Goal: Task Accomplishment & Management: Complete application form

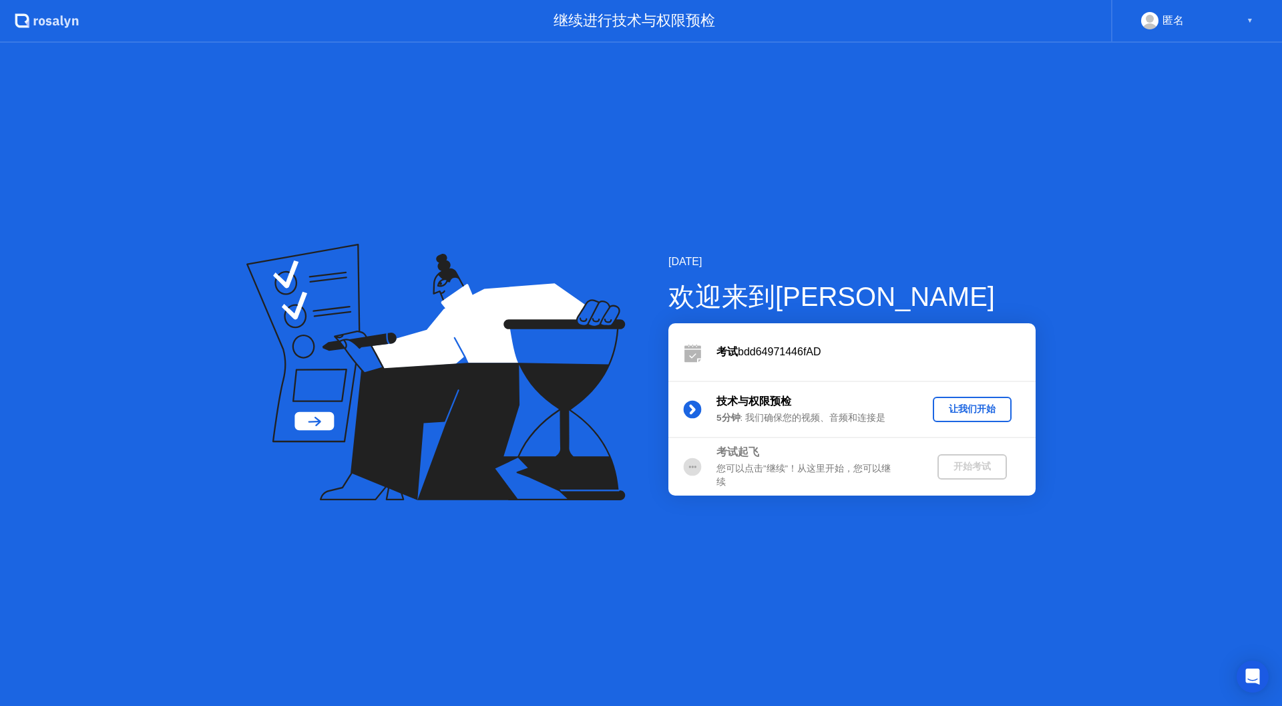
click at [958, 413] on div "让我们开始" at bounding box center [972, 409] width 68 height 13
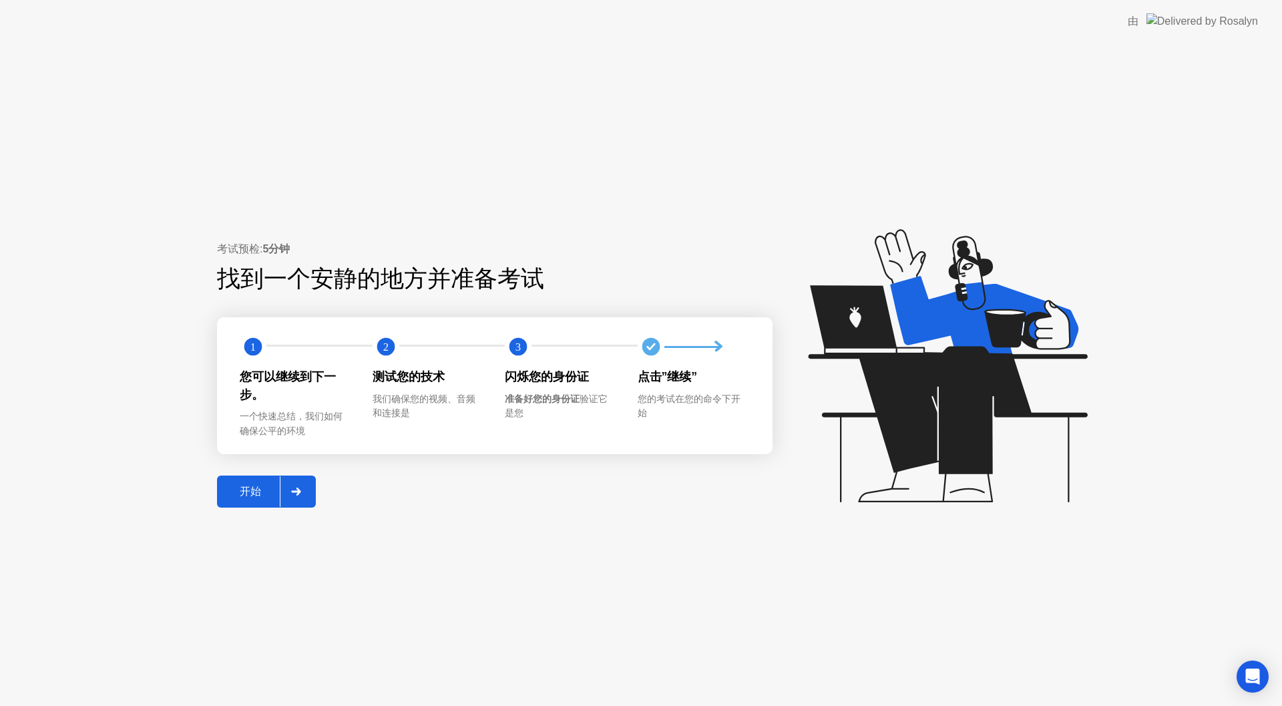
click at [244, 495] on div "开始" at bounding box center [250, 492] width 59 height 14
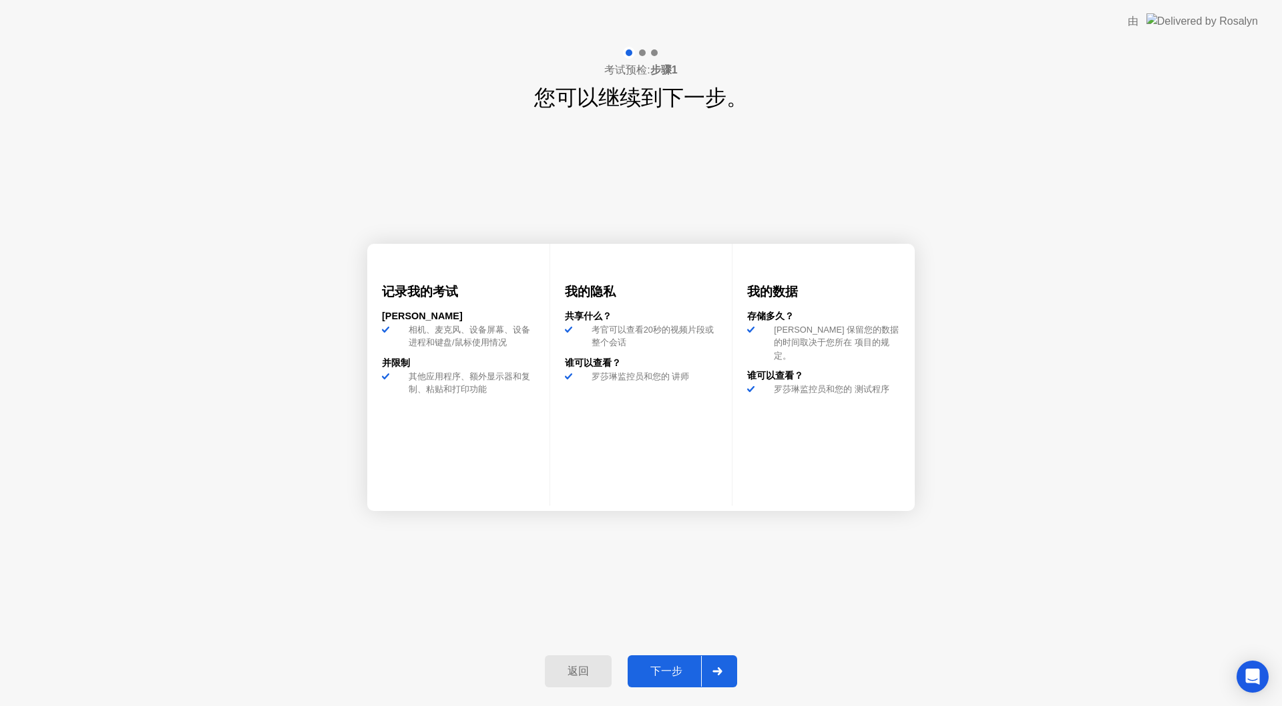
click at [666, 675] on div "下一步" at bounding box center [666, 671] width 69 height 14
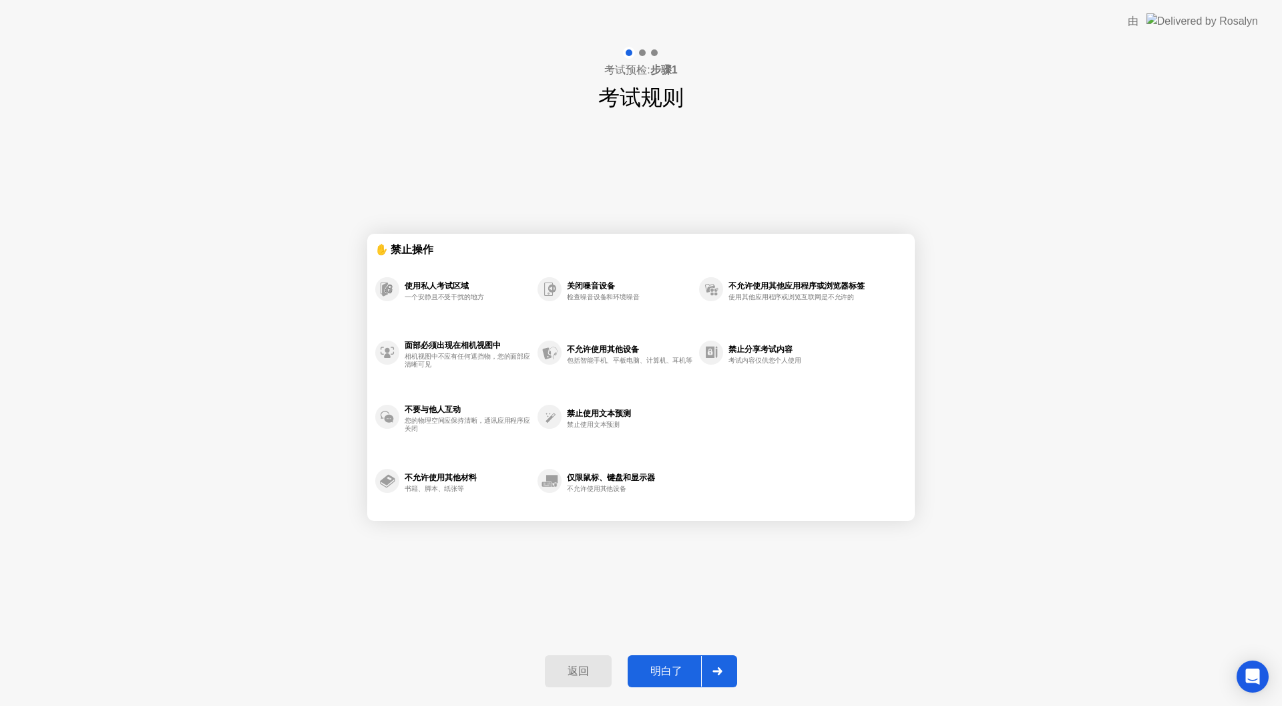
click at [664, 670] on div "明白了" at bounding box center [666, 671] width 69 height 14
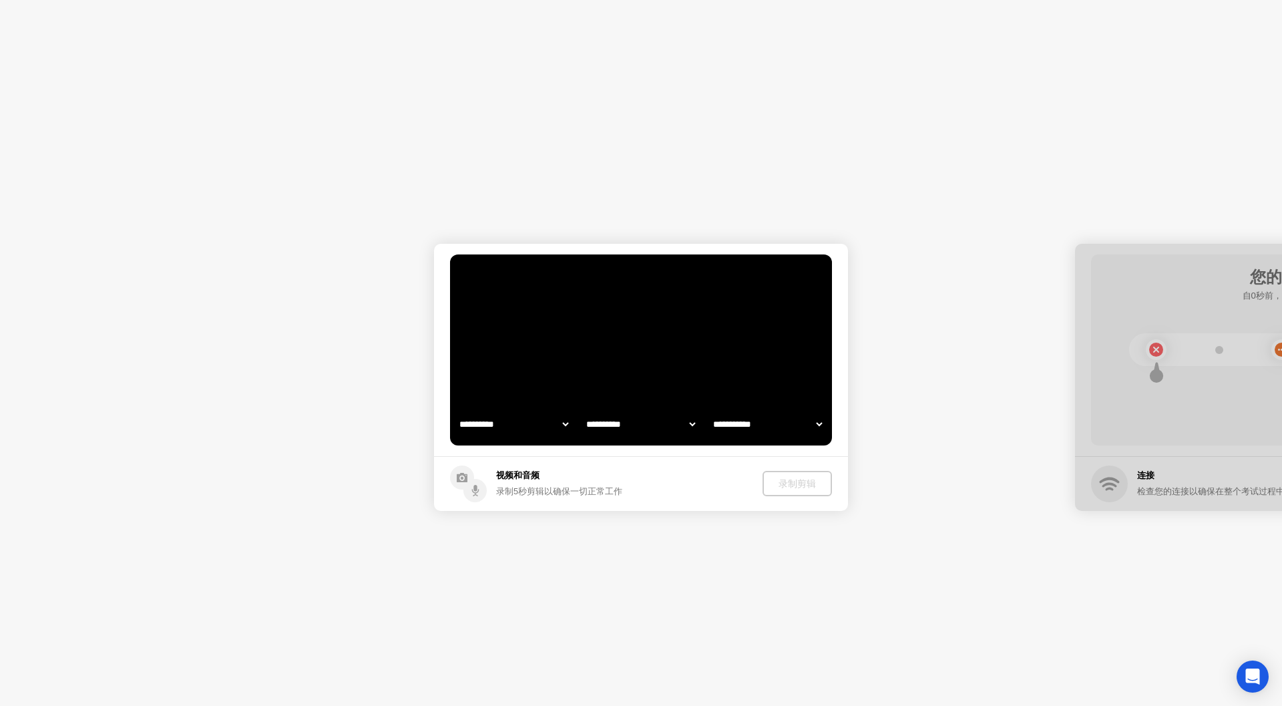
select select "**********"
select select "*******"
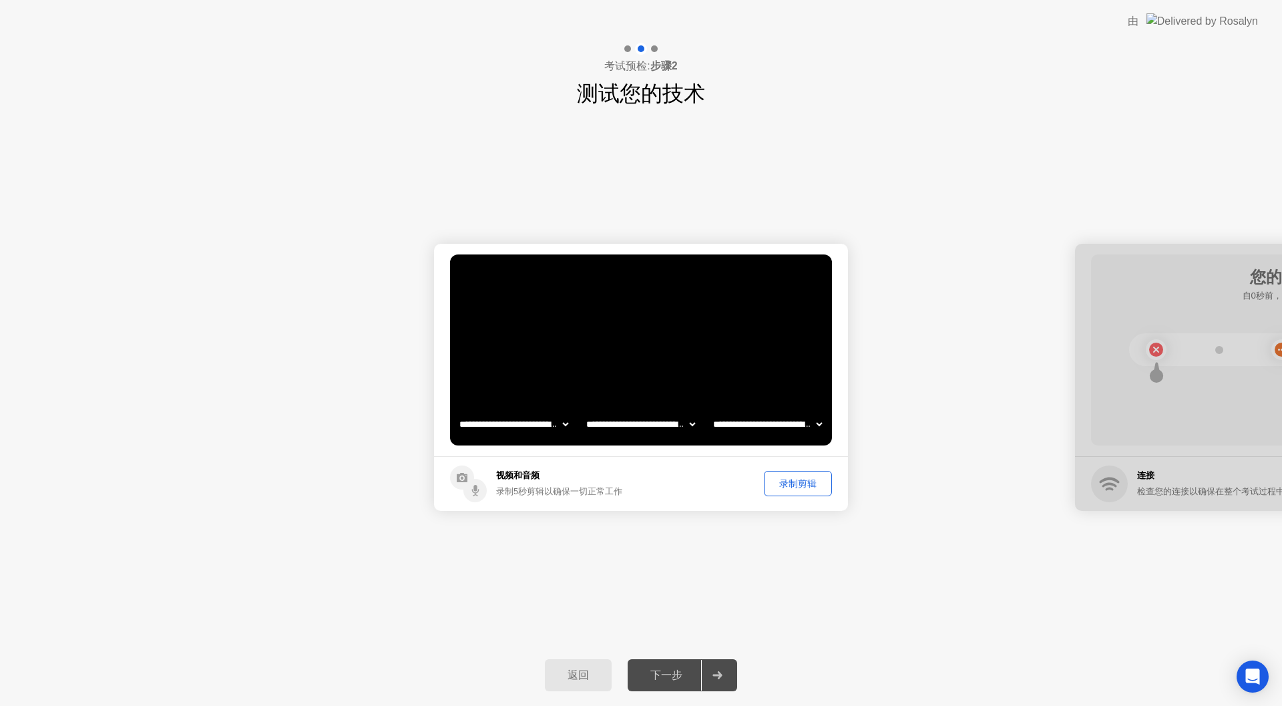
click at [809, 485] on div "录制剪辑" at bounding box center [798, 483] width 59 height 13
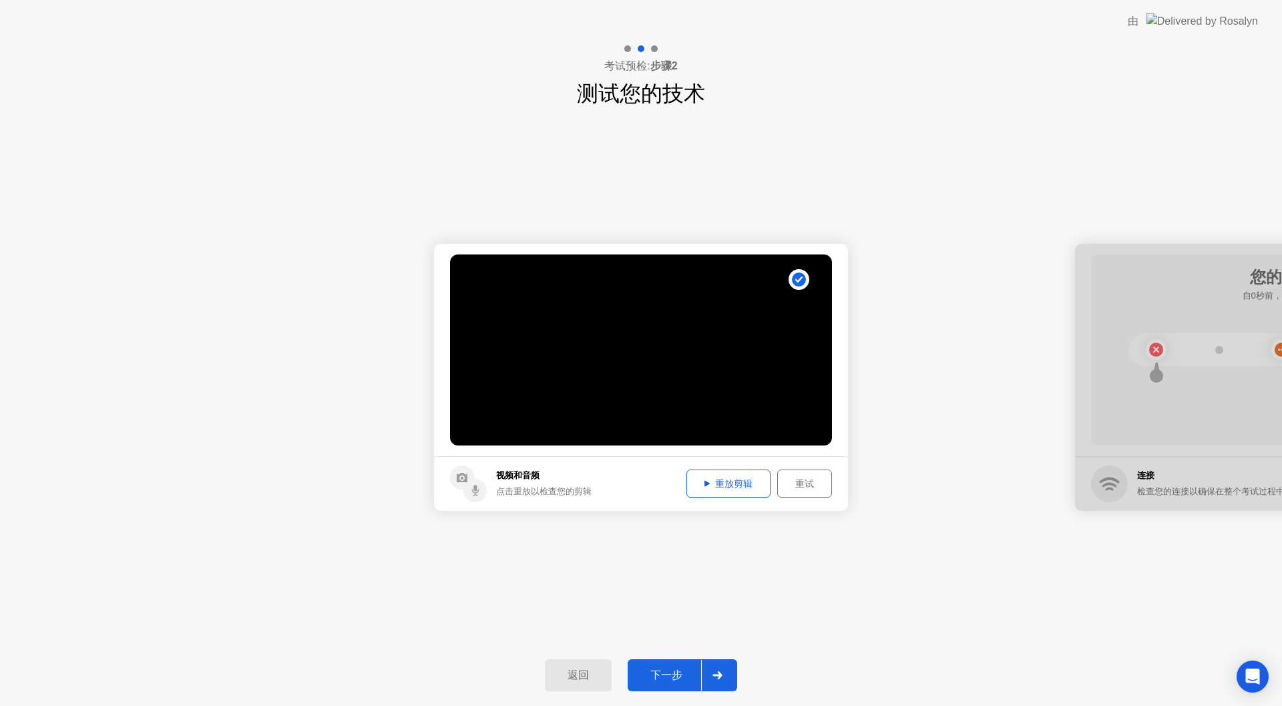
click at [662, 690] on button "下一步" at bounding box center [683, 675] width 110 height 32
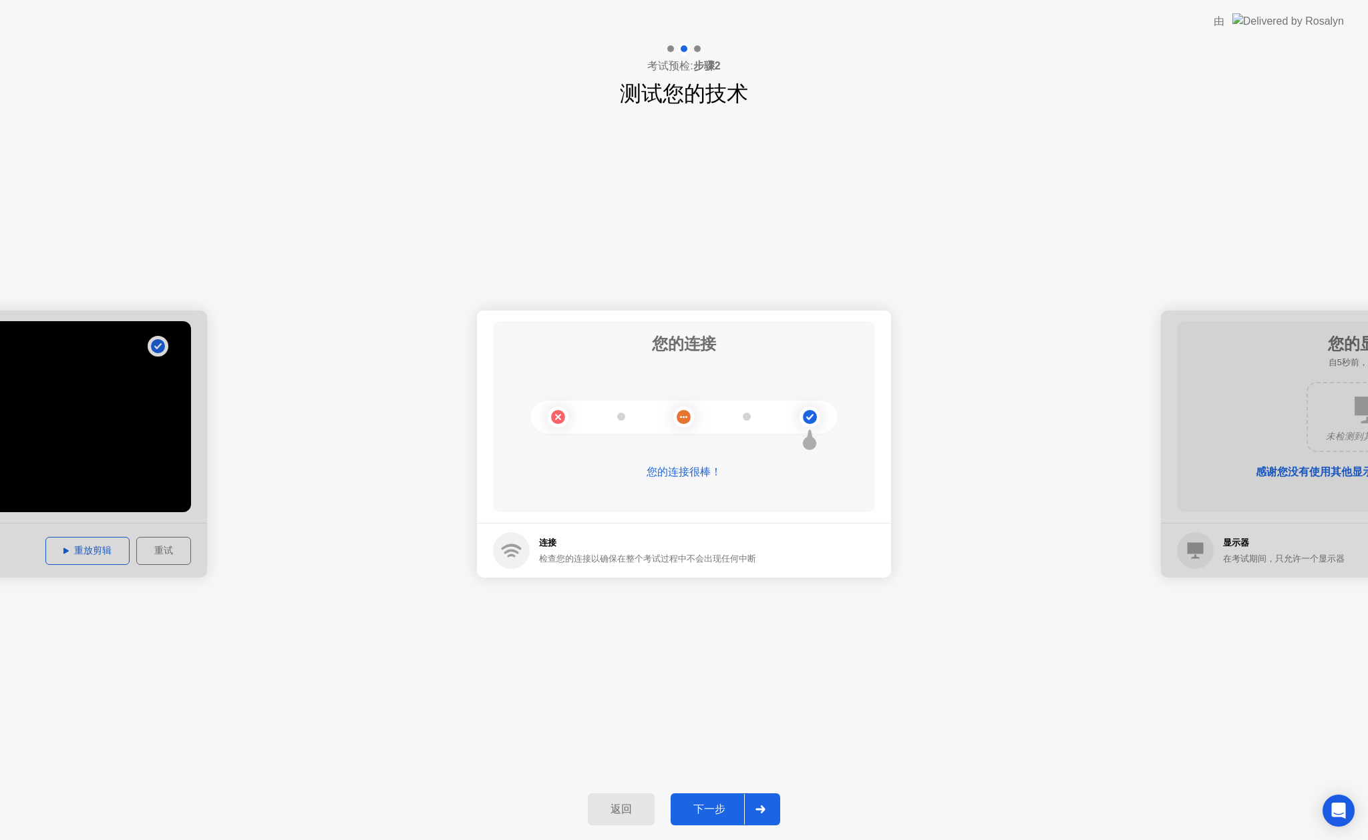
click at [721, 705] on div "下一步" at bounding box center [708, 810] width 69 height 14
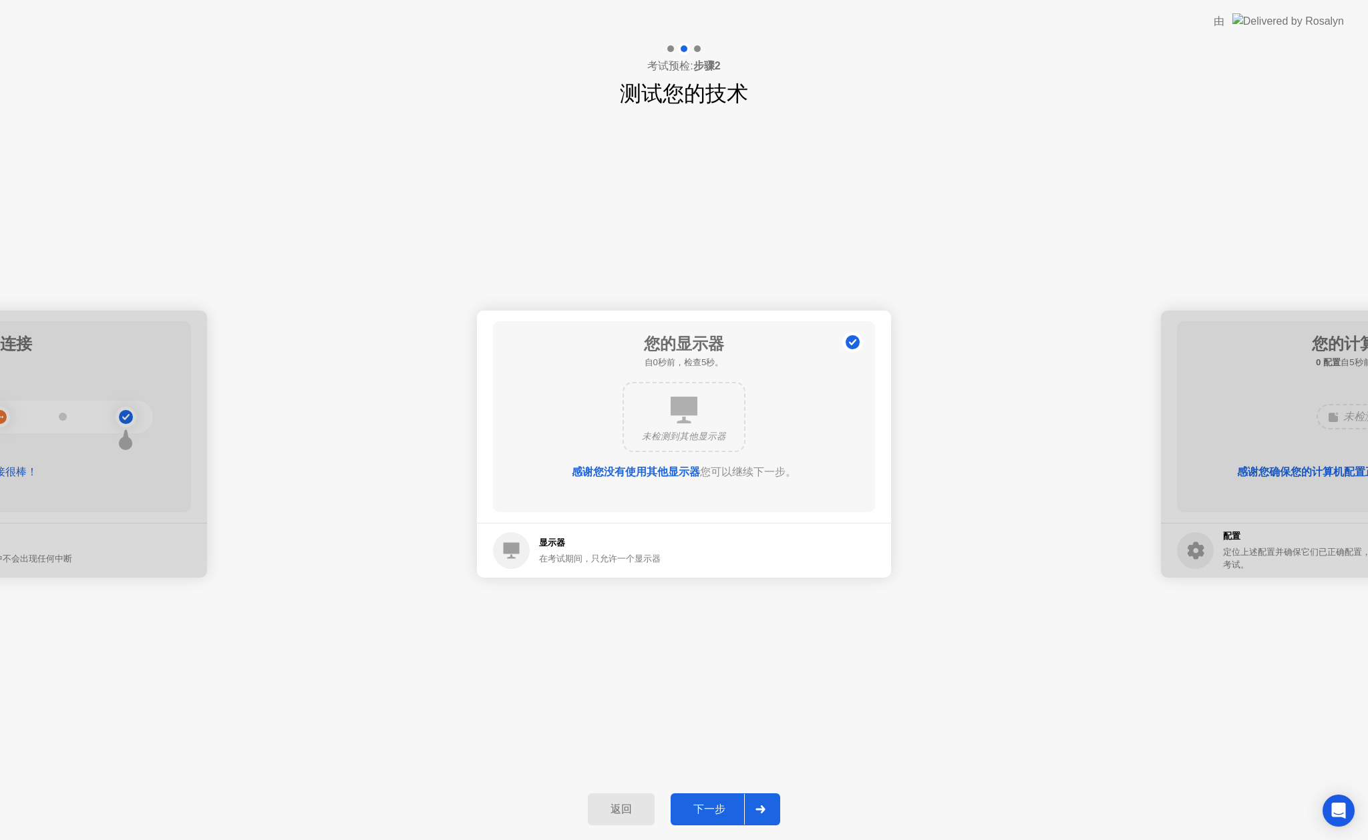
click at [723, 705] on div "下一步" at bounding box center [708, 810] width 69 height 14
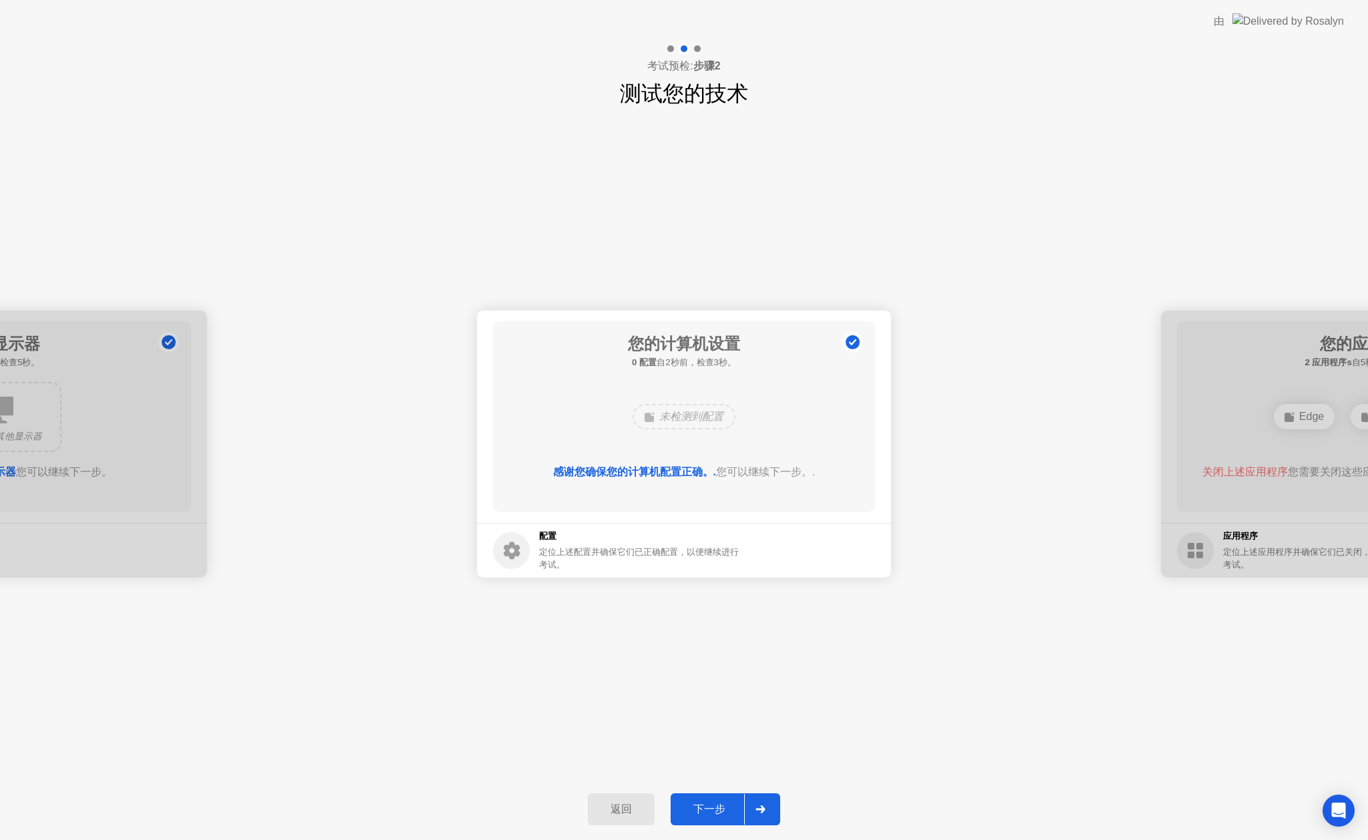
click at [717, 705] on div "下一步" at bounding box center [708, 810] width 69 height 14
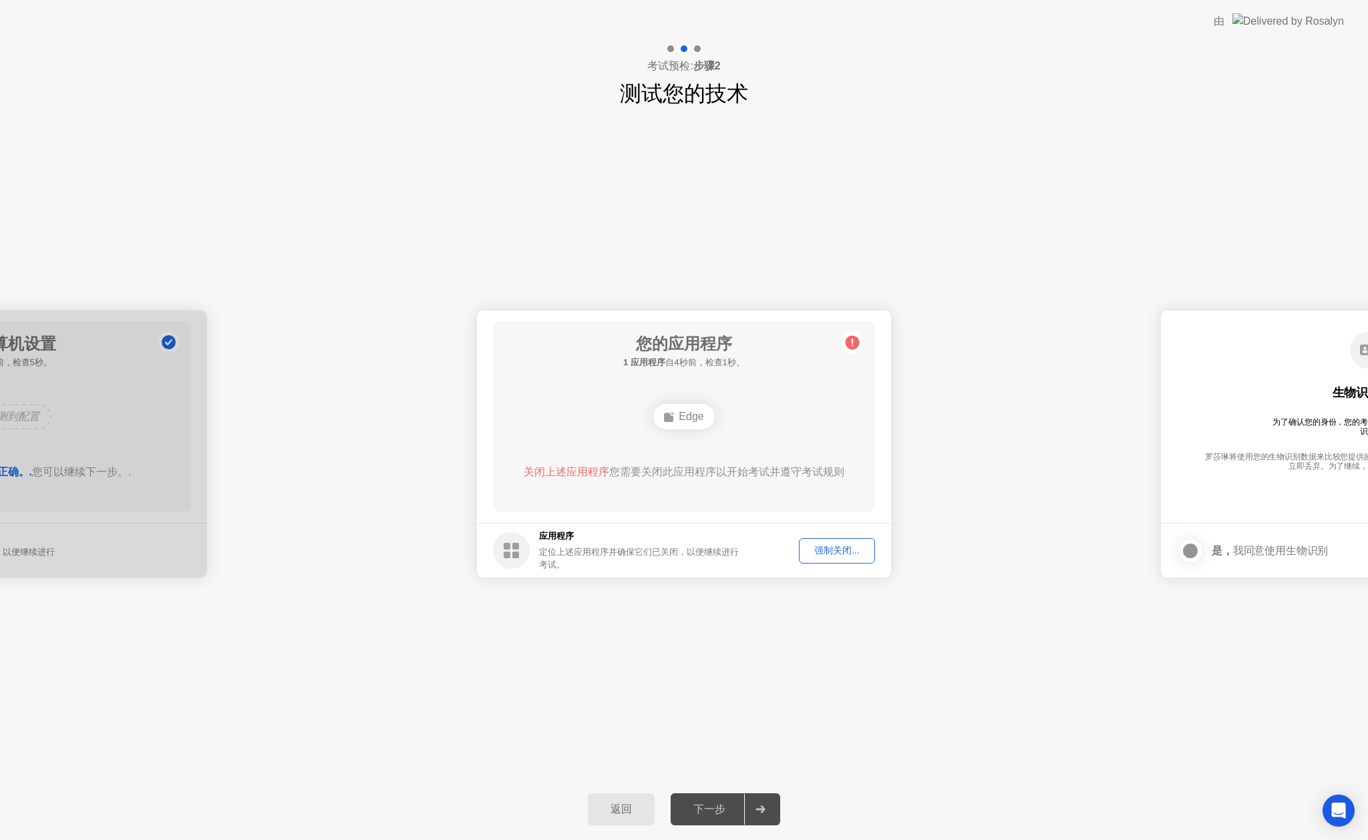
click at [823, 550] on div "强制关闭..." at bounding box center [836, 550] width 67 height 13
click at [836, 550] on div "强制关闭..." at bounding box center [836, 550] width 67 height 13
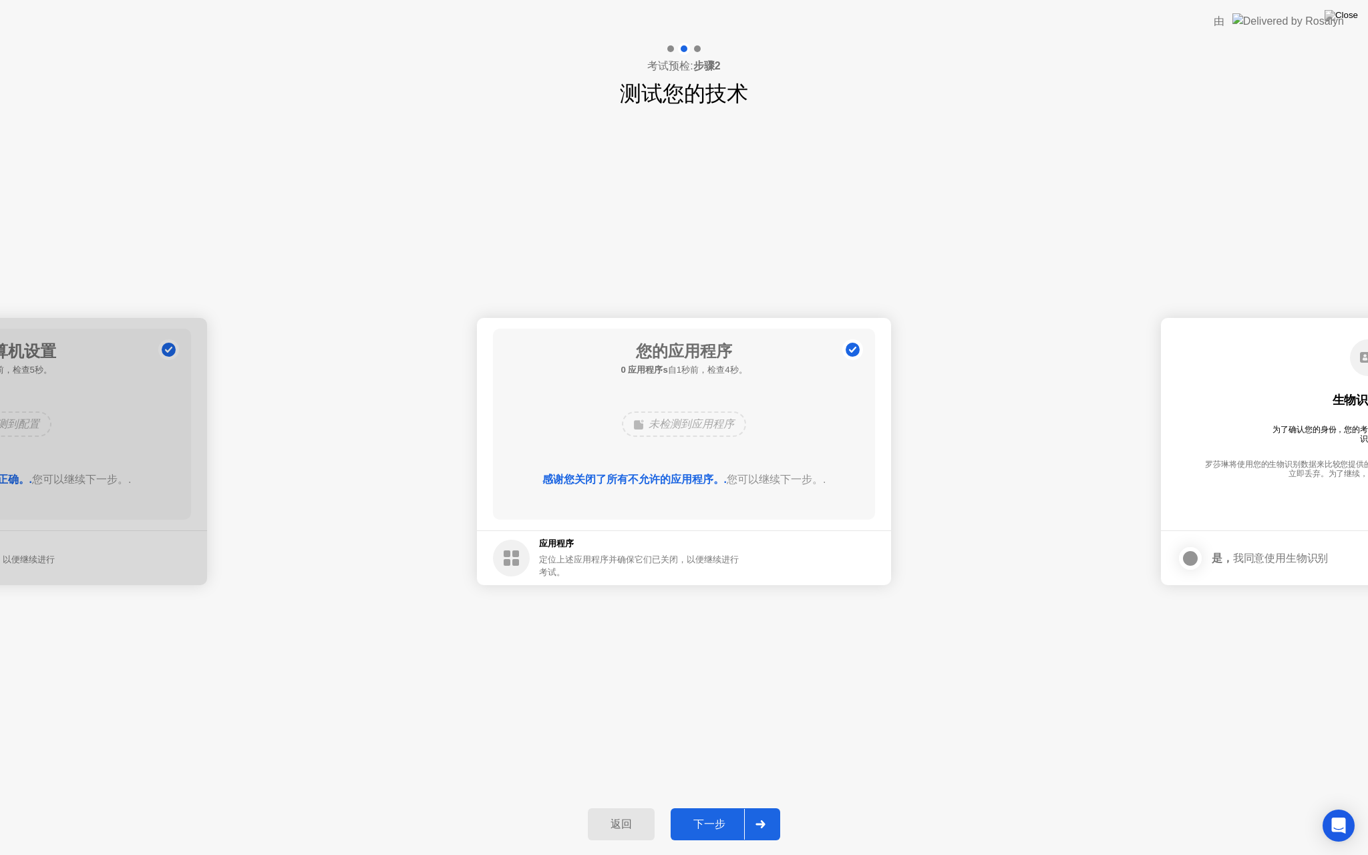
click at [721, 705] on div "下一步" at bounding box center [708, 824] width 69 height 14
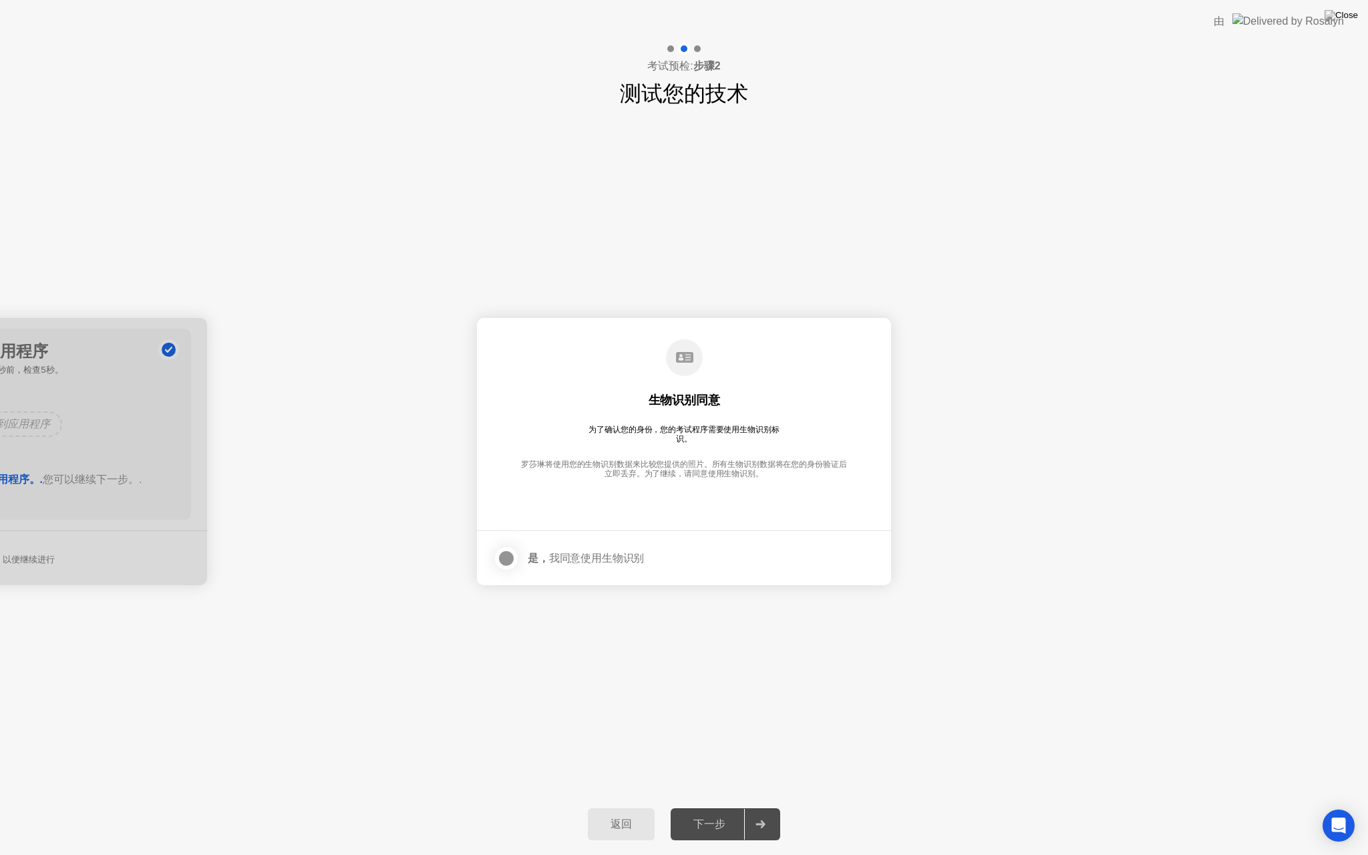
click at [507, 559] on div at bounding box center [506, 558] width 16 height 16
click at [720, 705] on div "下一步" at bounding box center [708, 824] width 69 height 14
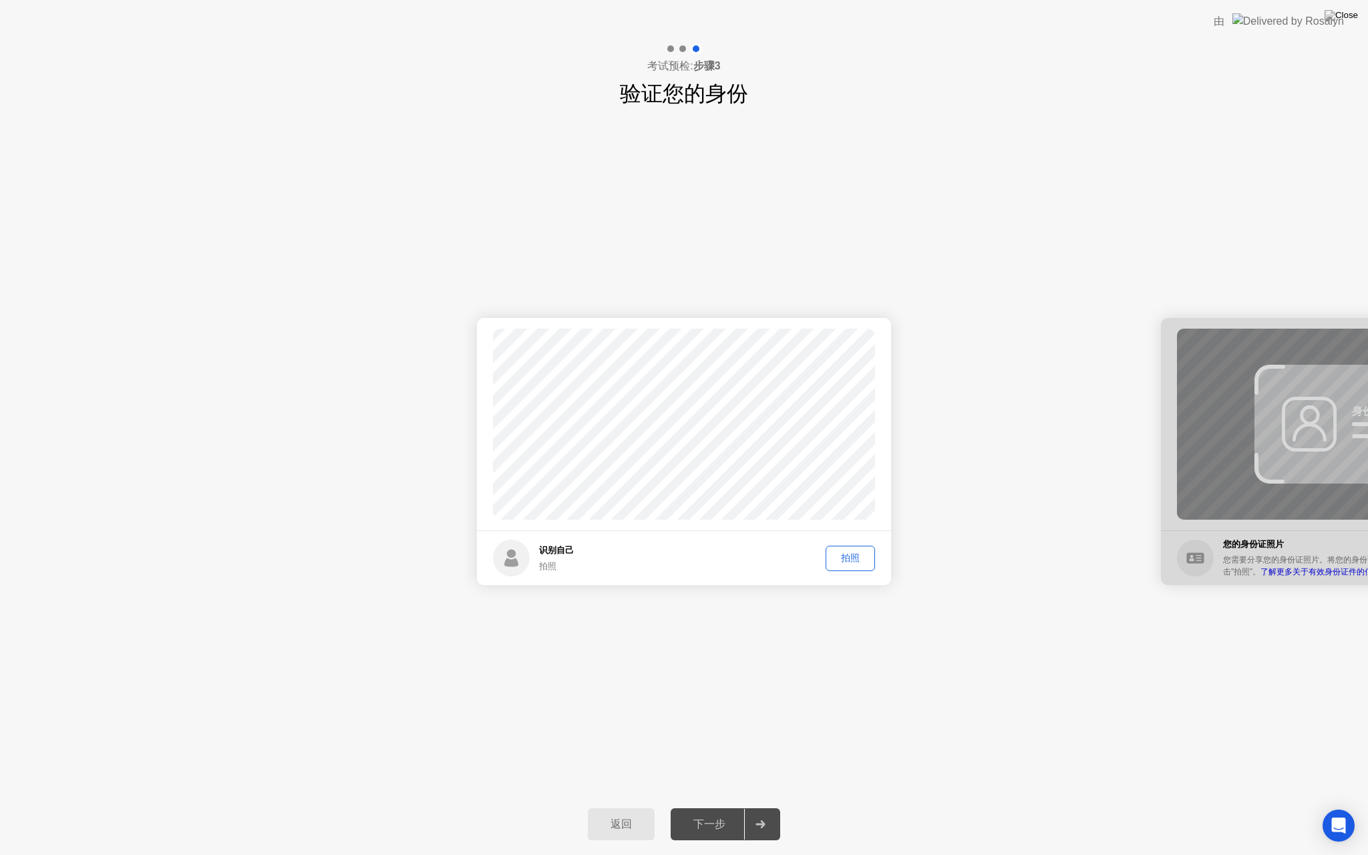
click at [849, 560] on div "拍照" at bounding box center [850, 558] width 40 height 13
click at [719, 705] on div "下一步" at bounding box center [708, 824] width 69 height 14
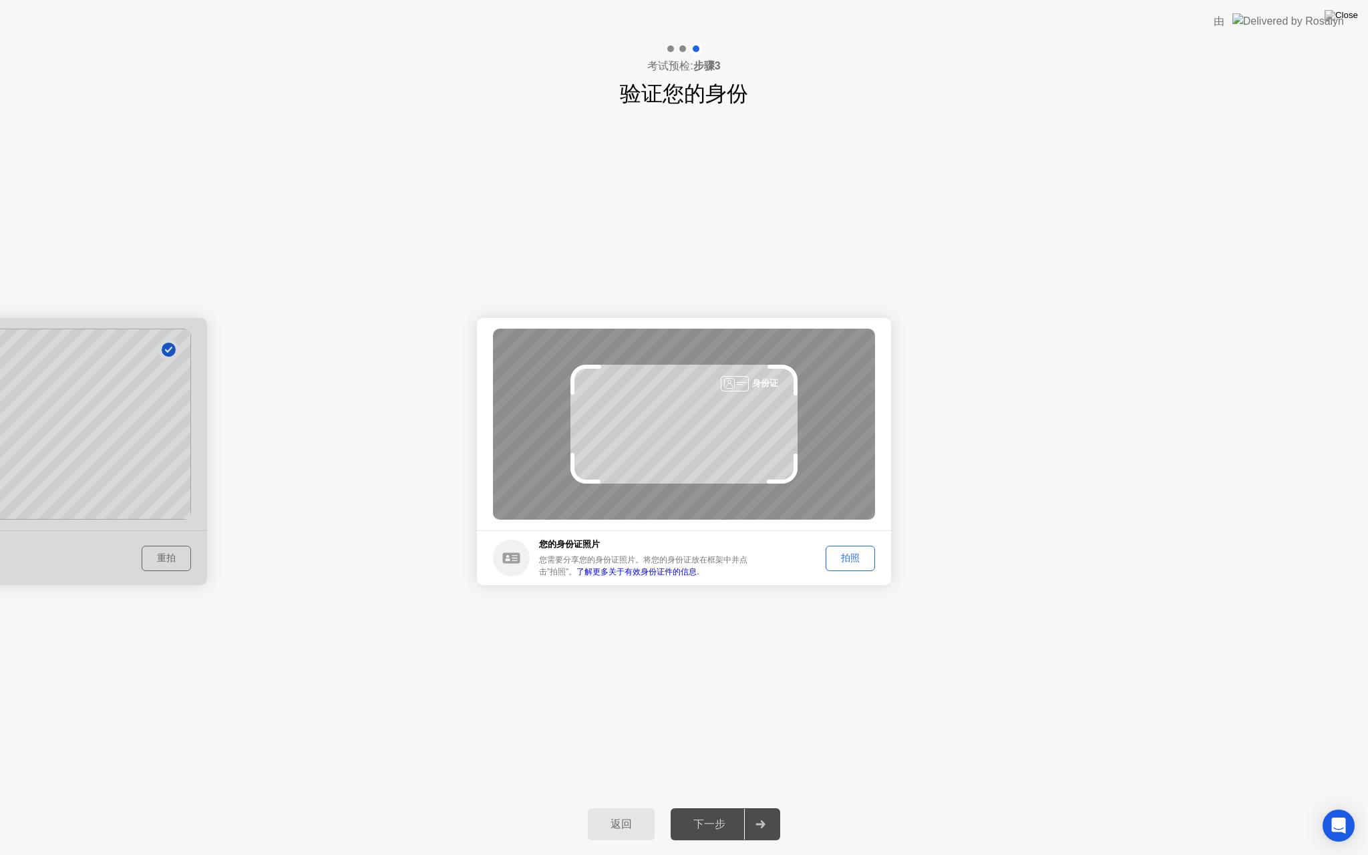
click at [849, 556] on div "拍照" at bounding box center [850, 558] width 40 height 13
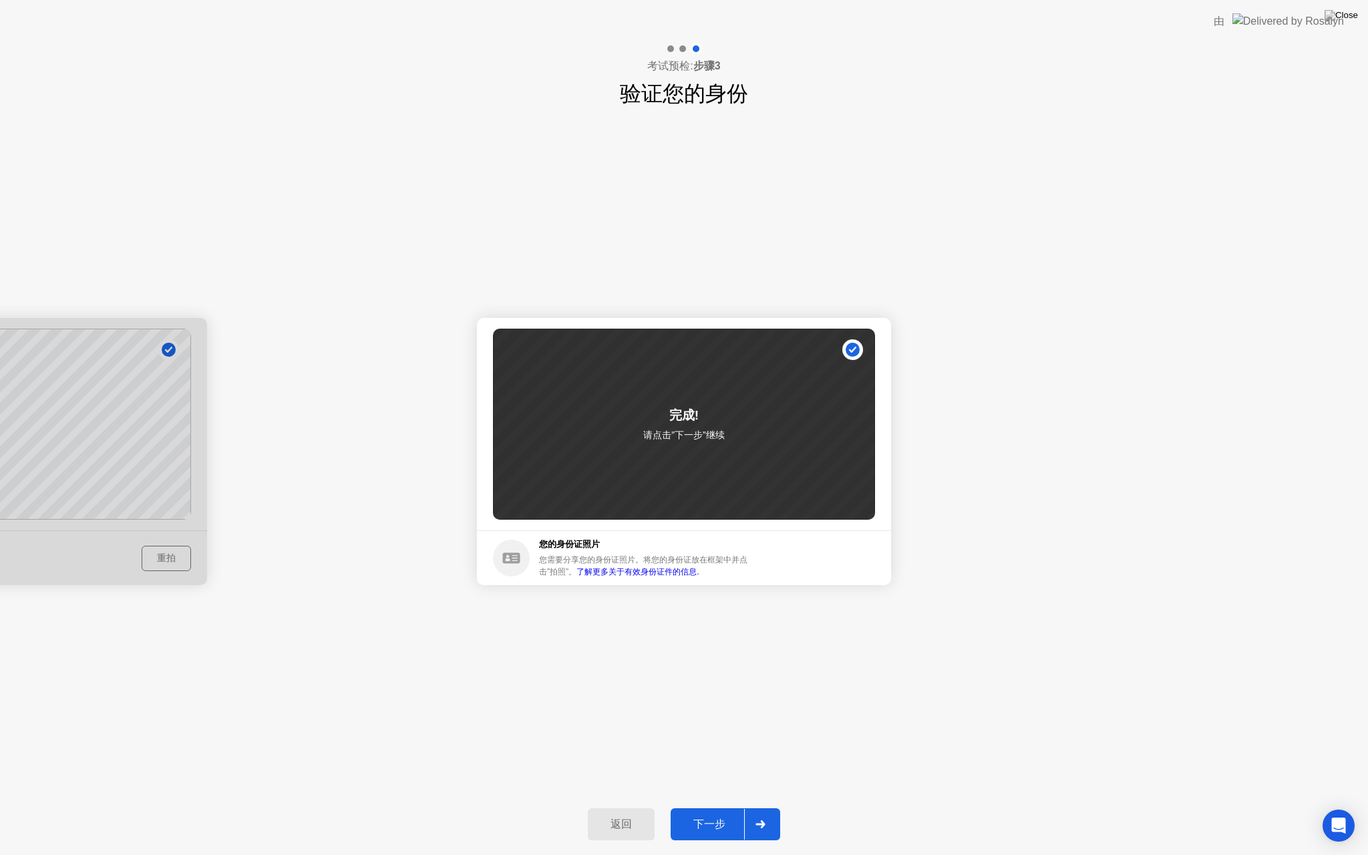
click at [720, 705] on div "下一步" at bounding box center [708, 824] width 69 height 14
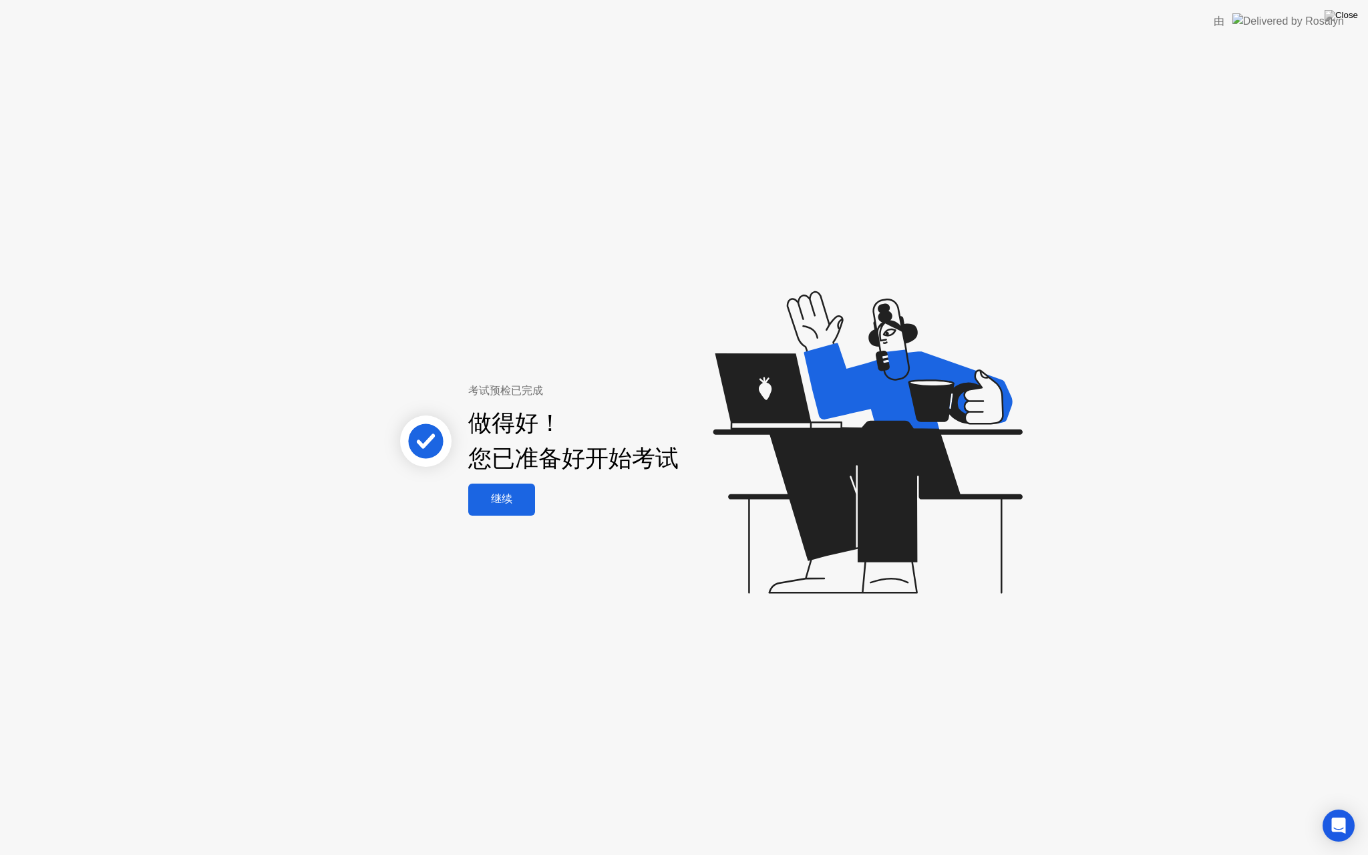
click at [513, 508] on button "继续" at bounding box center [501, 499] width 67 height 32
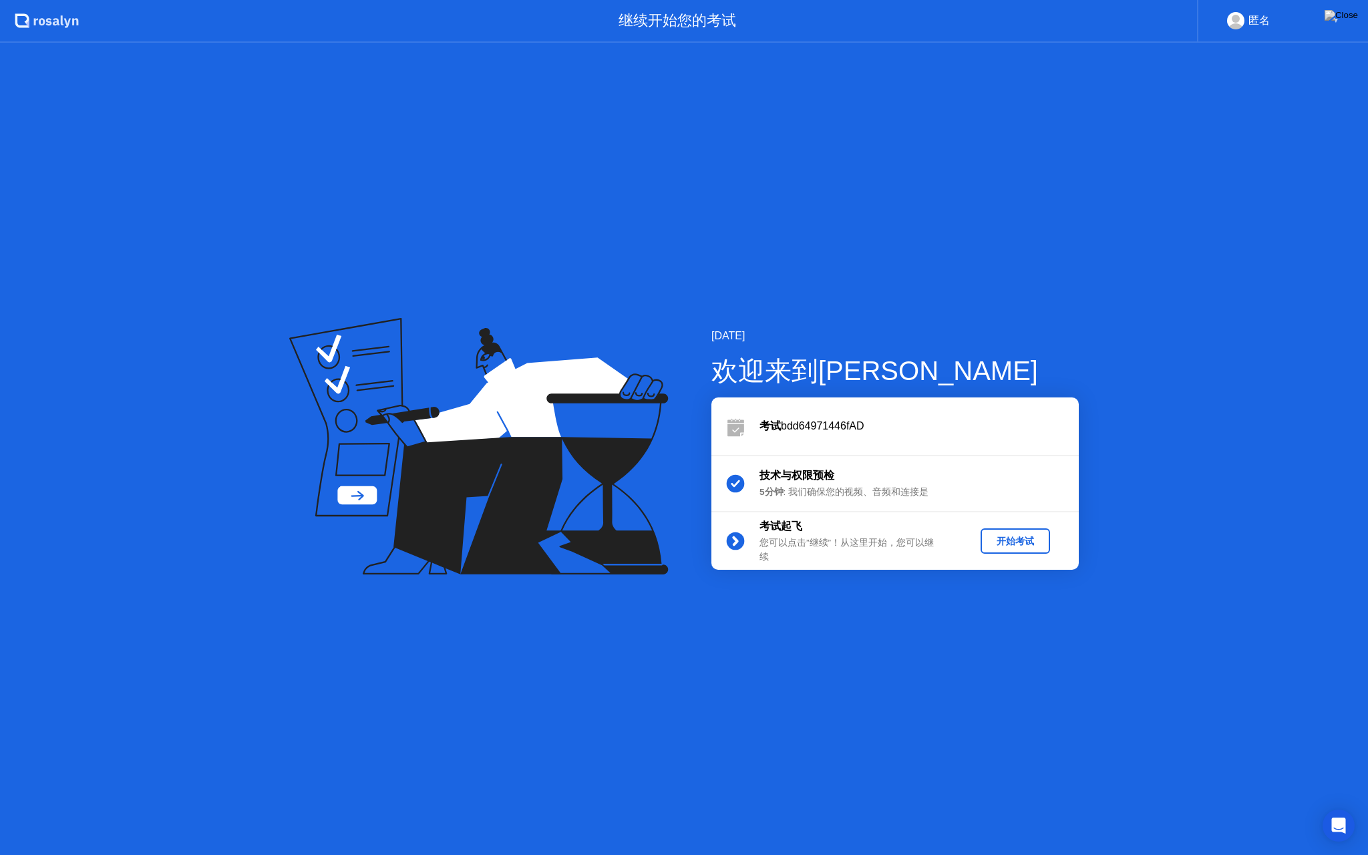
click at [1002, 542] on div "开始考试" at bounding box center [1015, 541] width 59 height 13
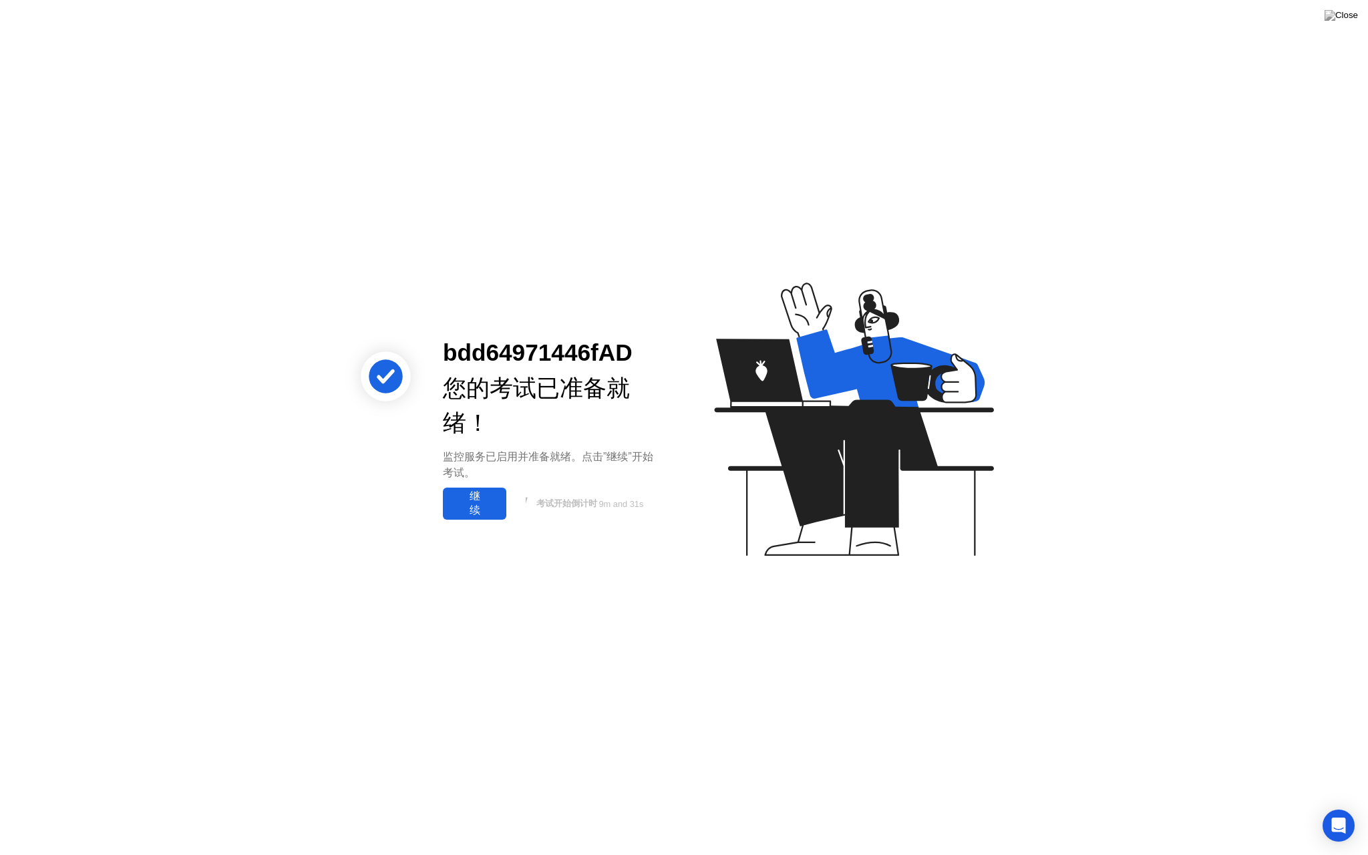
click at [463, 508] on div "继续" at bounding box center [474, 503] width 55 height 28
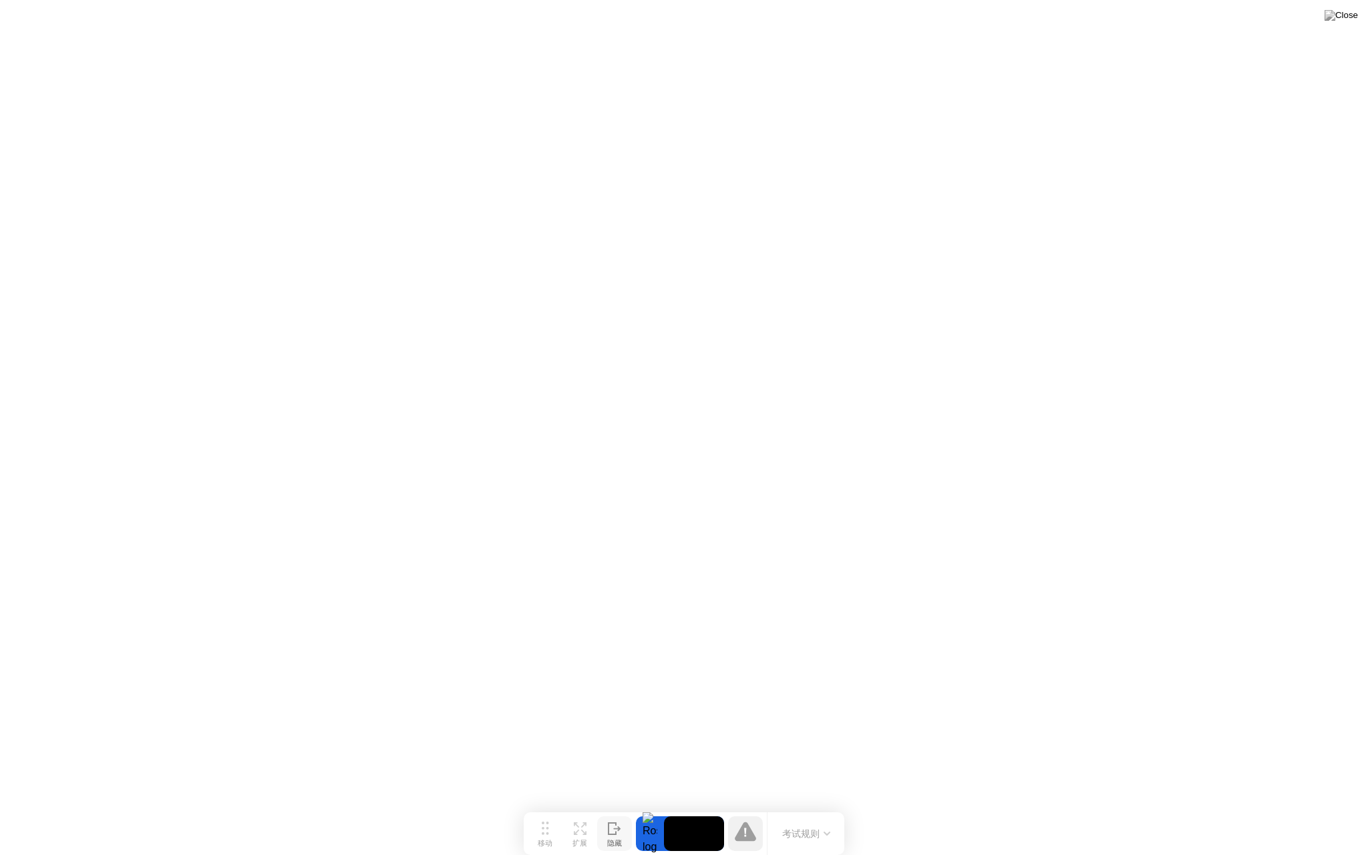
click at [625, 705] on button "隐藏" at bounding box center [614, 833] width 35 height 35
click at [1281, 705] on div at bounding box center [1354, 833] width 28 height 35
click at [1281, 705] on div "显示" at bounding box center [1314, 843] width 15 height 9
drag, startPoint x: 688, startPoint y: 842, endPoint x: 680, endPoint y: 846, distance: 9.6
click at [686, 705] on video at bounding box center [694, 833] width 60 height 35
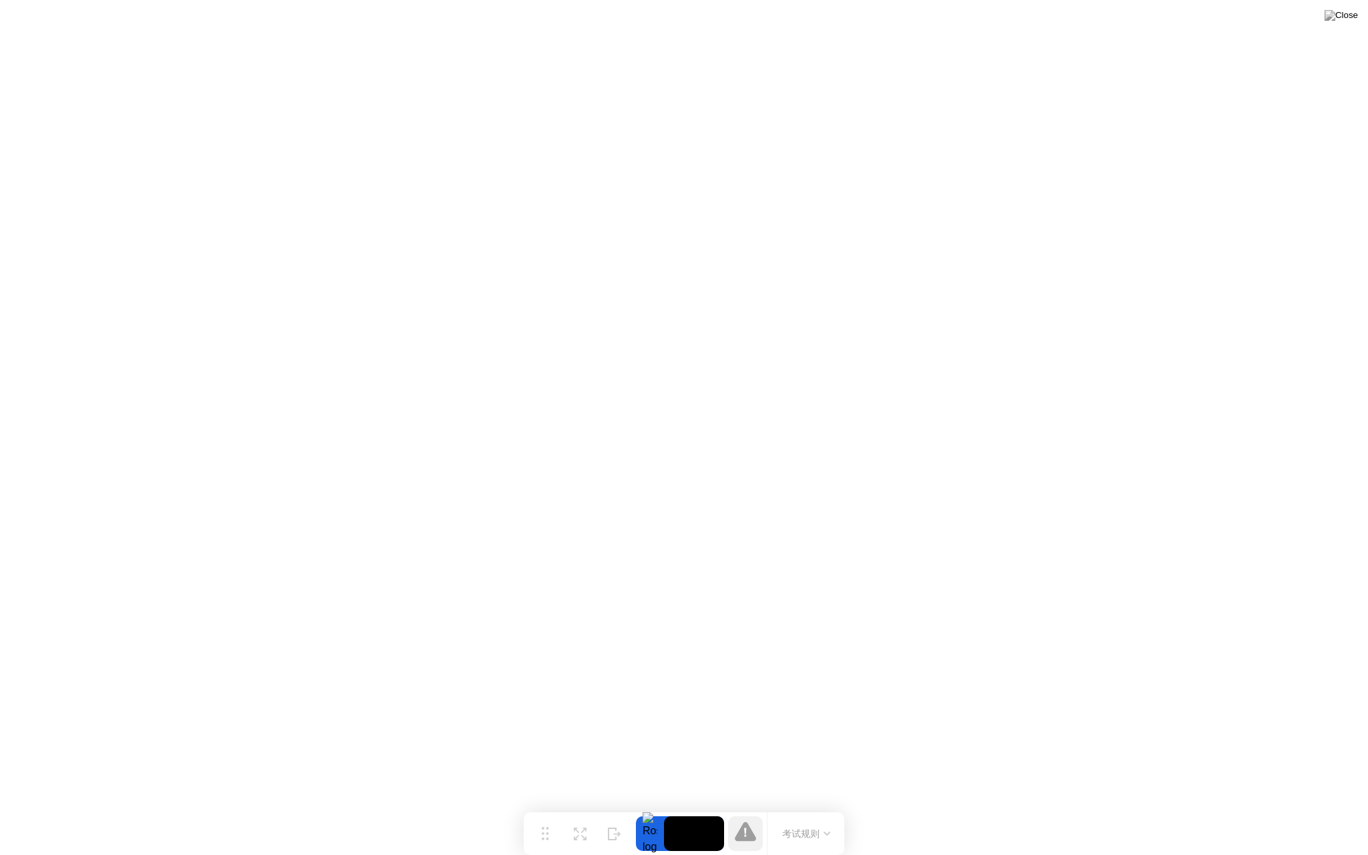
click at [652, 705] on div at bounding box center [650, 833] width 28 height 35
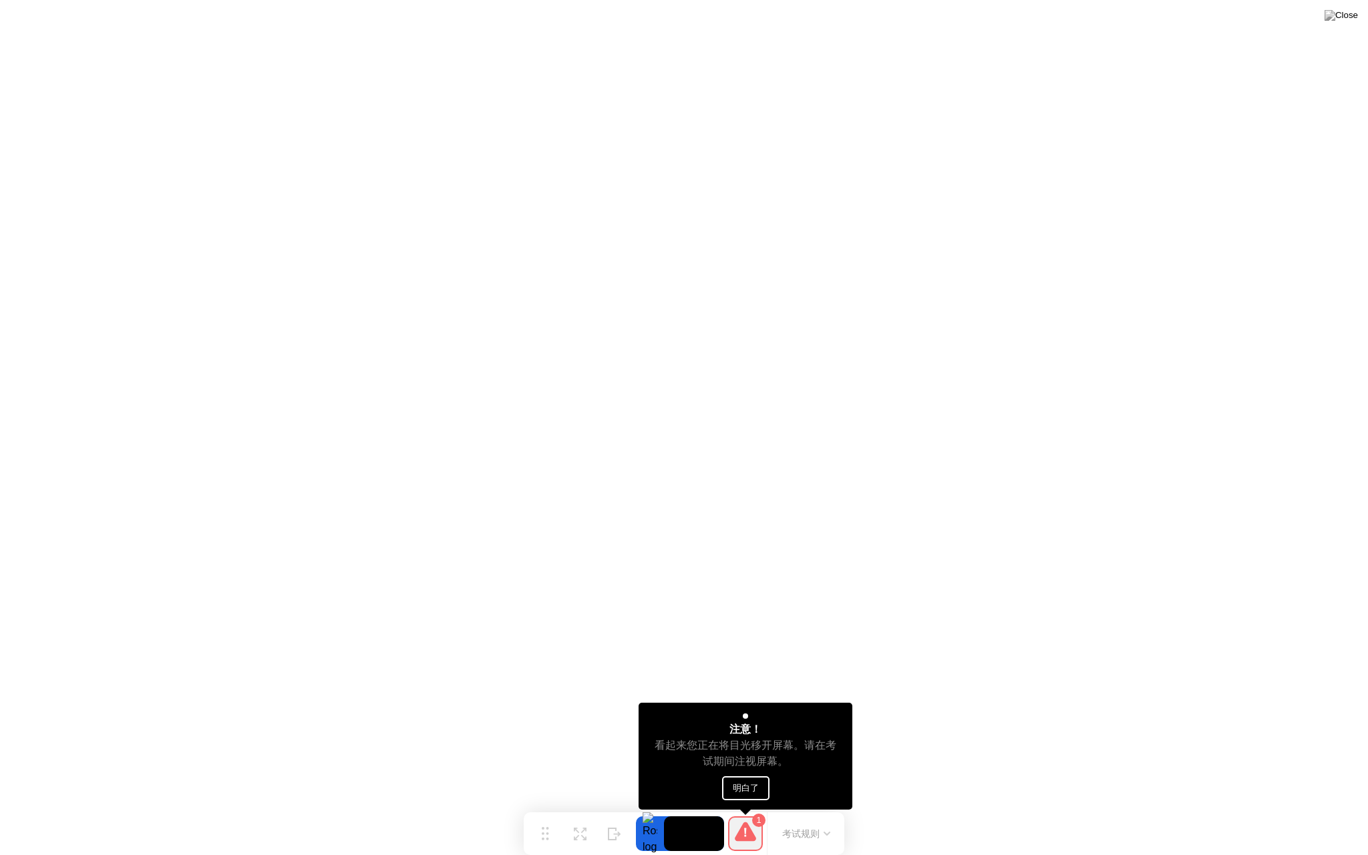
click at [759, 705] on button "明白了" at bounding box center [745, 788] width 47 height 24
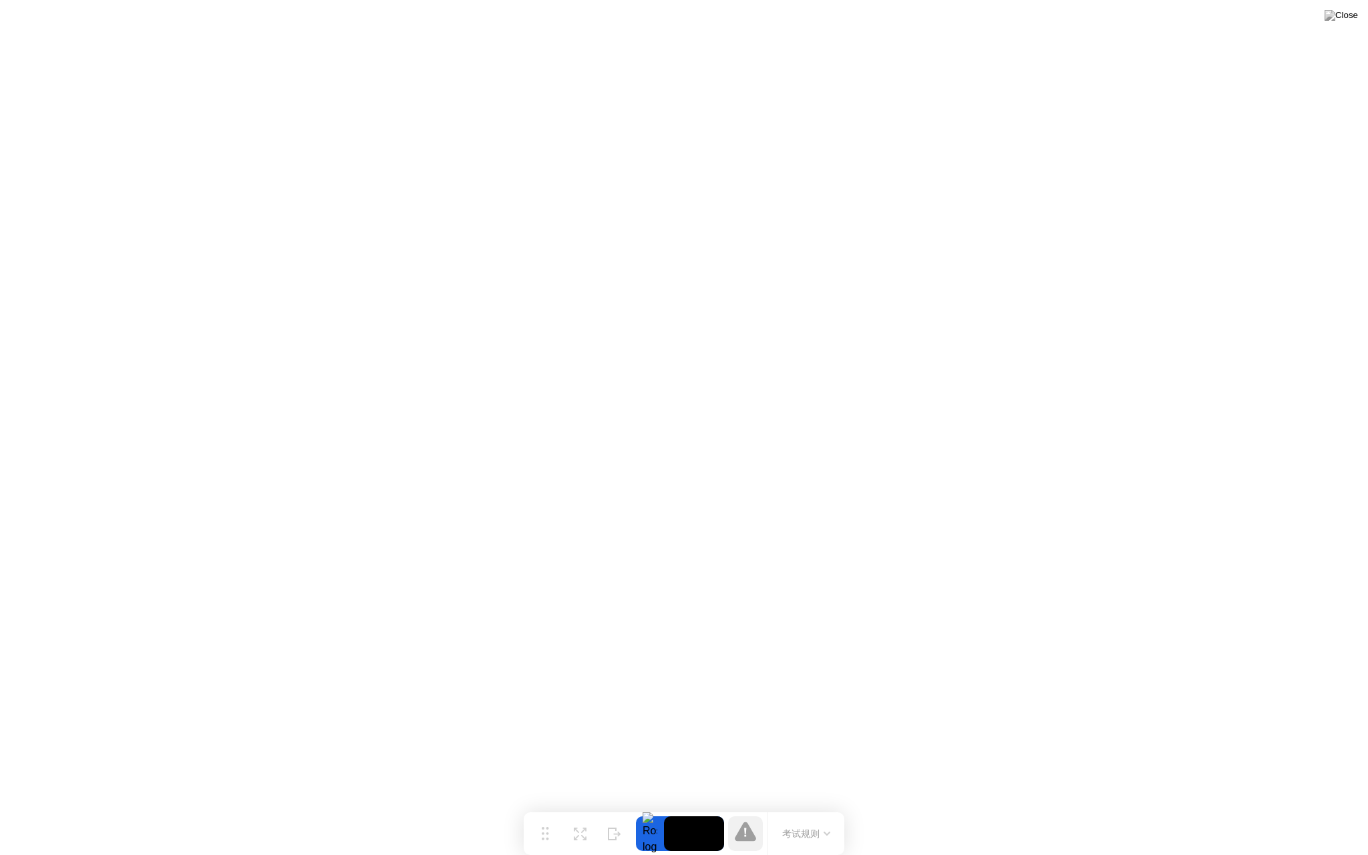
click at [749, 705] on icon at bounding box center [745, 830] width 21 height 19
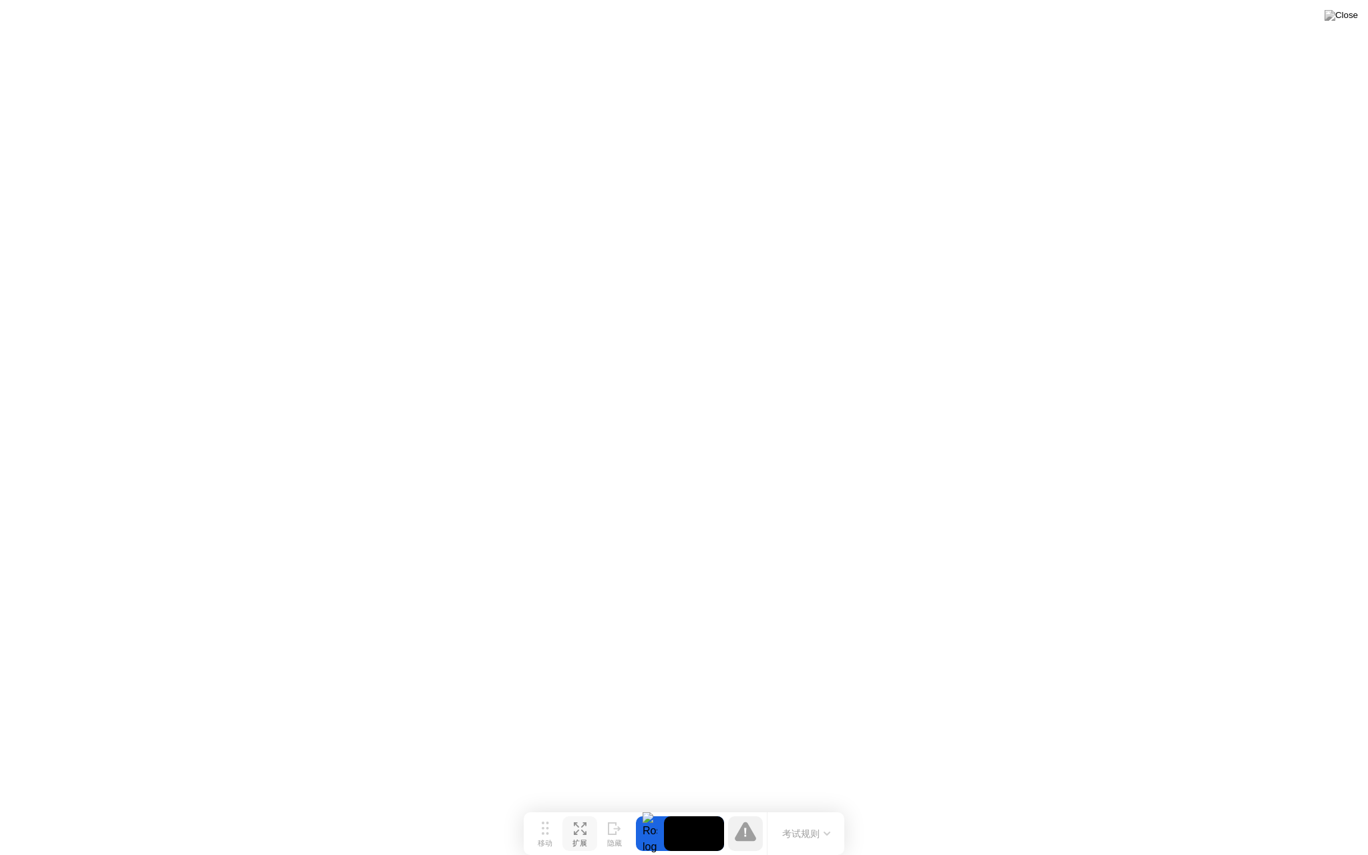
click at [585, 705] on icon at bounding box center [583, 831] width 5 height 5
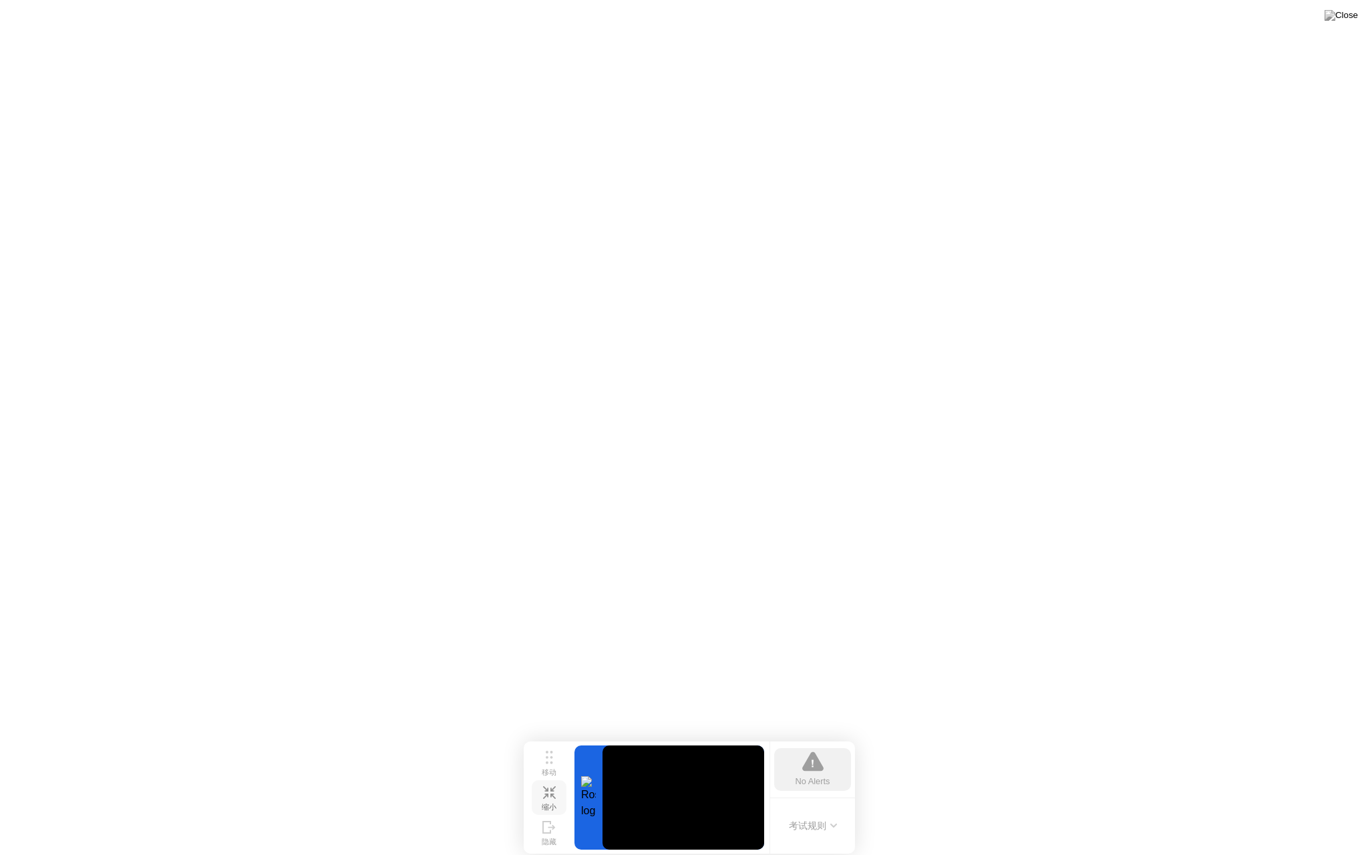
click at [549, 705] on div "缩小" at bounding box center [549, 807] width 15 height 9
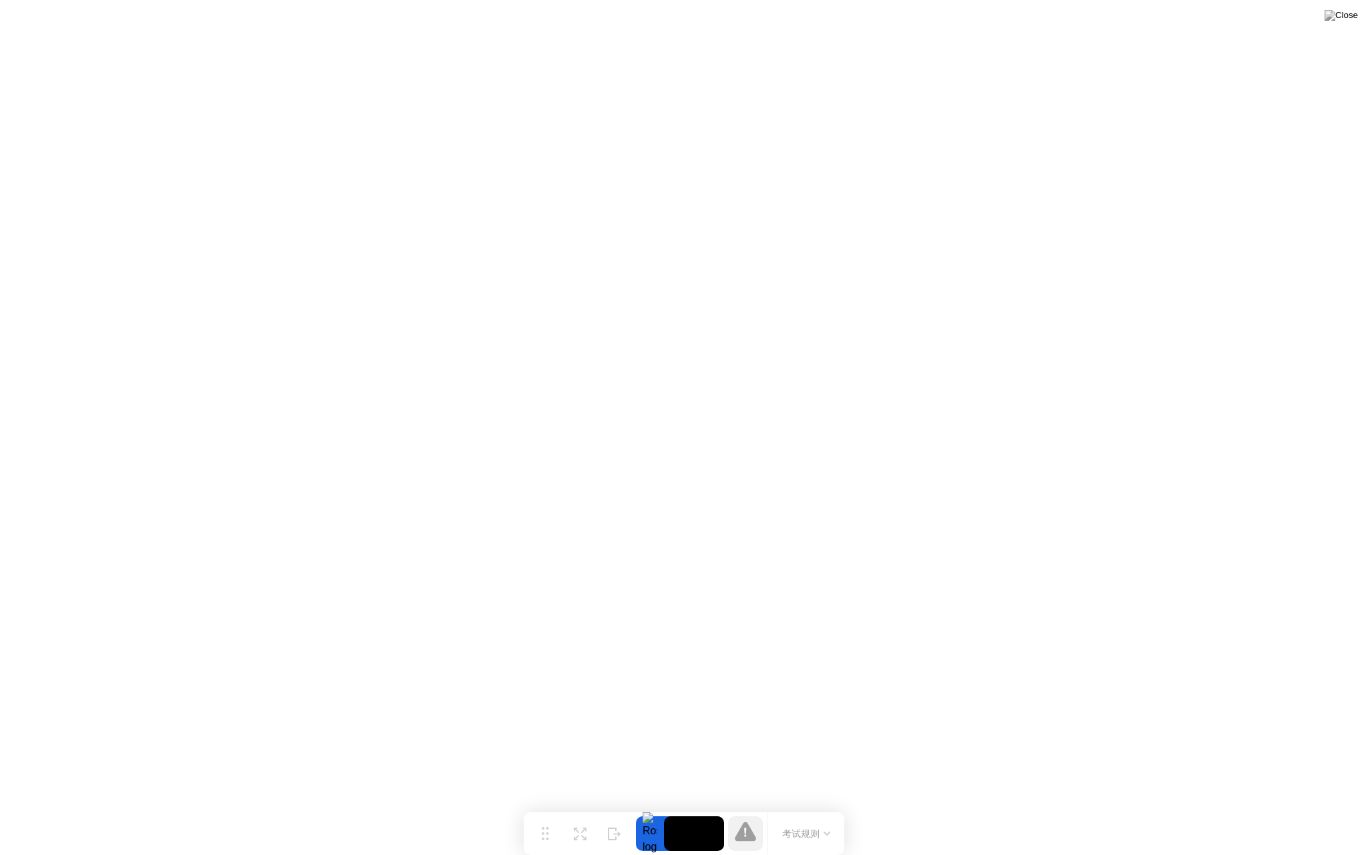
click at [748, 705] on icon at bounding box center [745, 830] width 21 height 19
click at [615, 705] on icon at bounding box center [614, 828] width 13 height 13
